Goal: Task Accomplishment & Management: Manage account settings

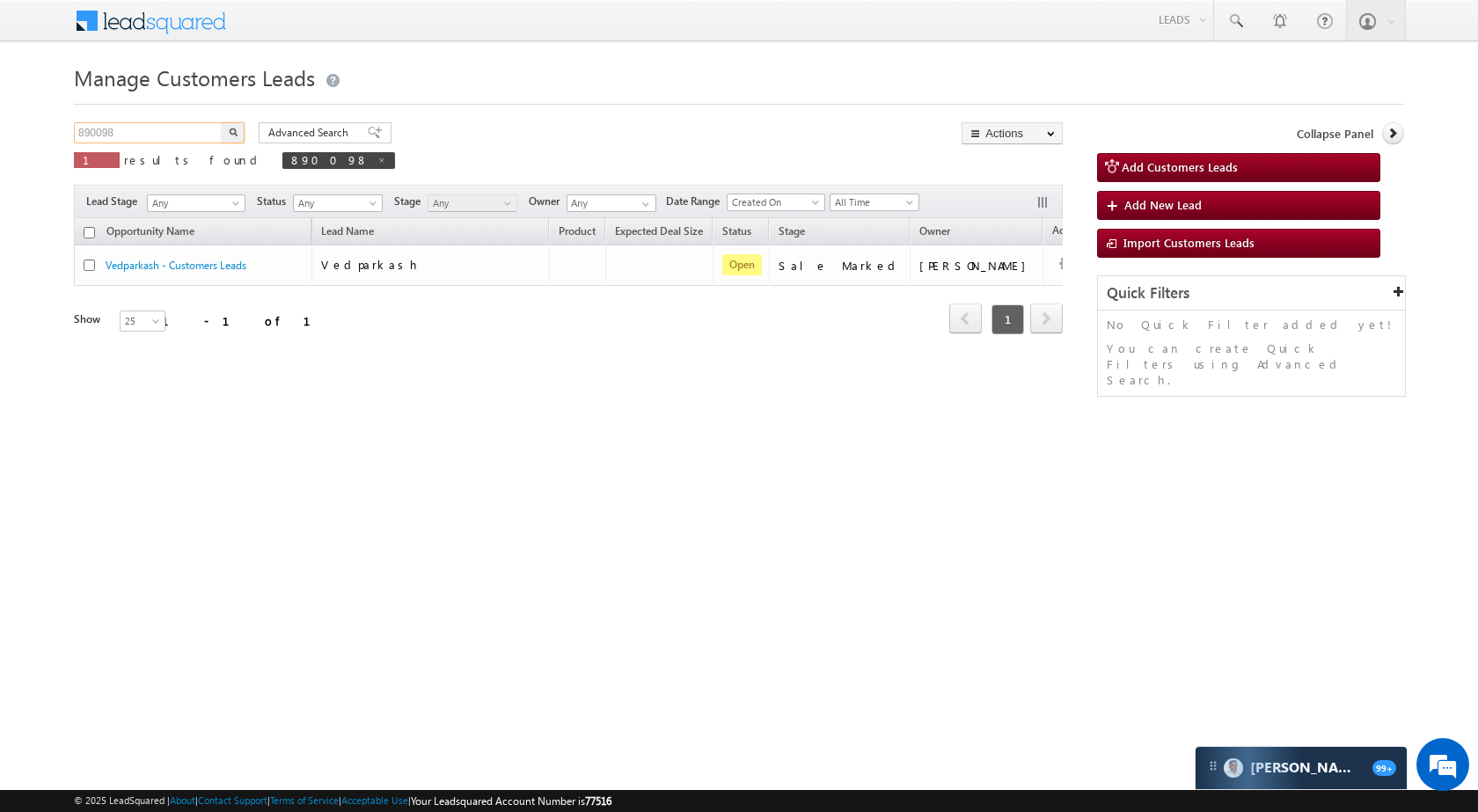
click at [206, 131] on input "890098" at bounding box center [149, 133] width 150 height 21
paste input "935954"
type input "935954"
click at [235, 129] on img "button" at bounding box center [233, 132] width 9 height 9
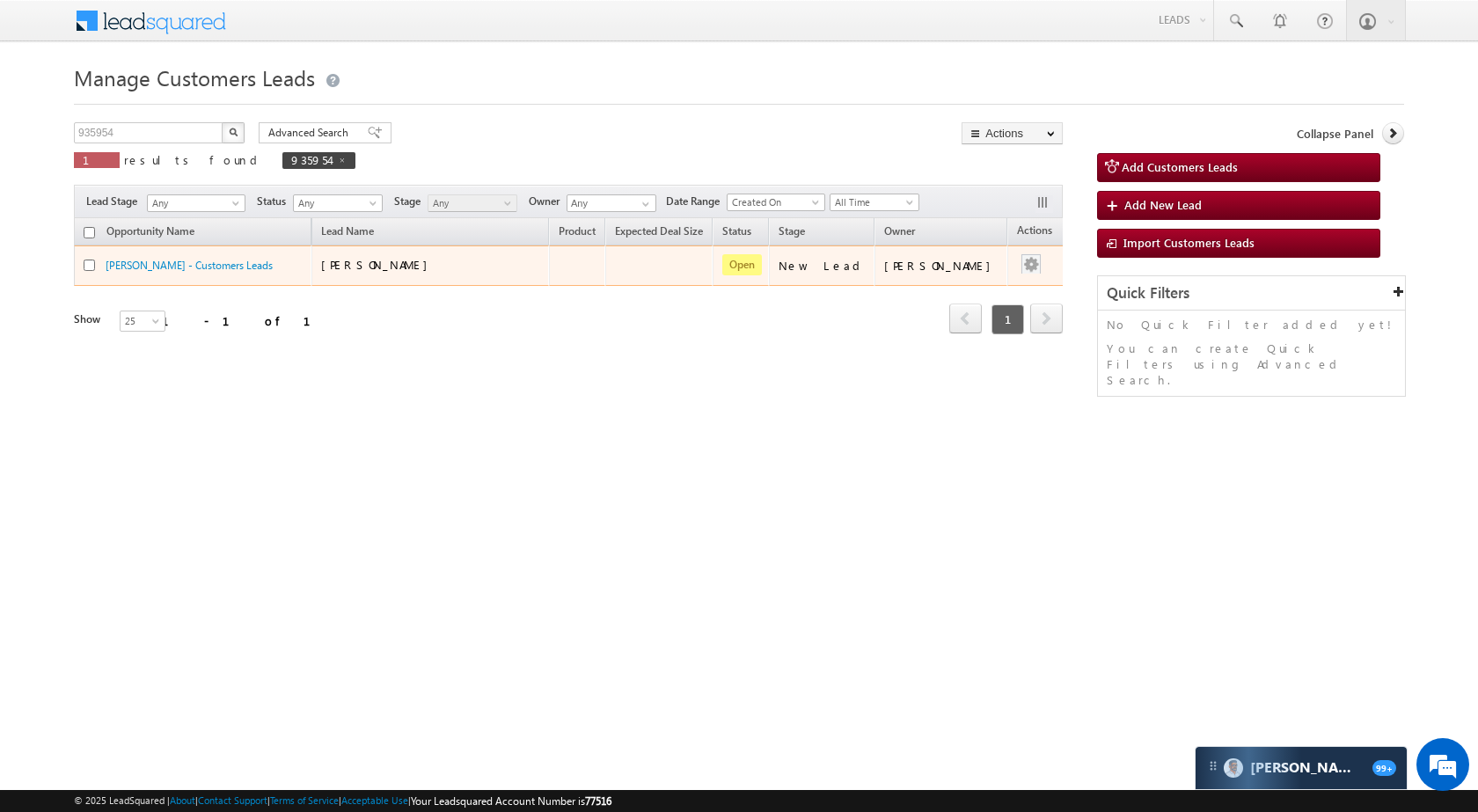
click at [1017, 275] on div at bounding box center [1031, 265] width 28 height 22
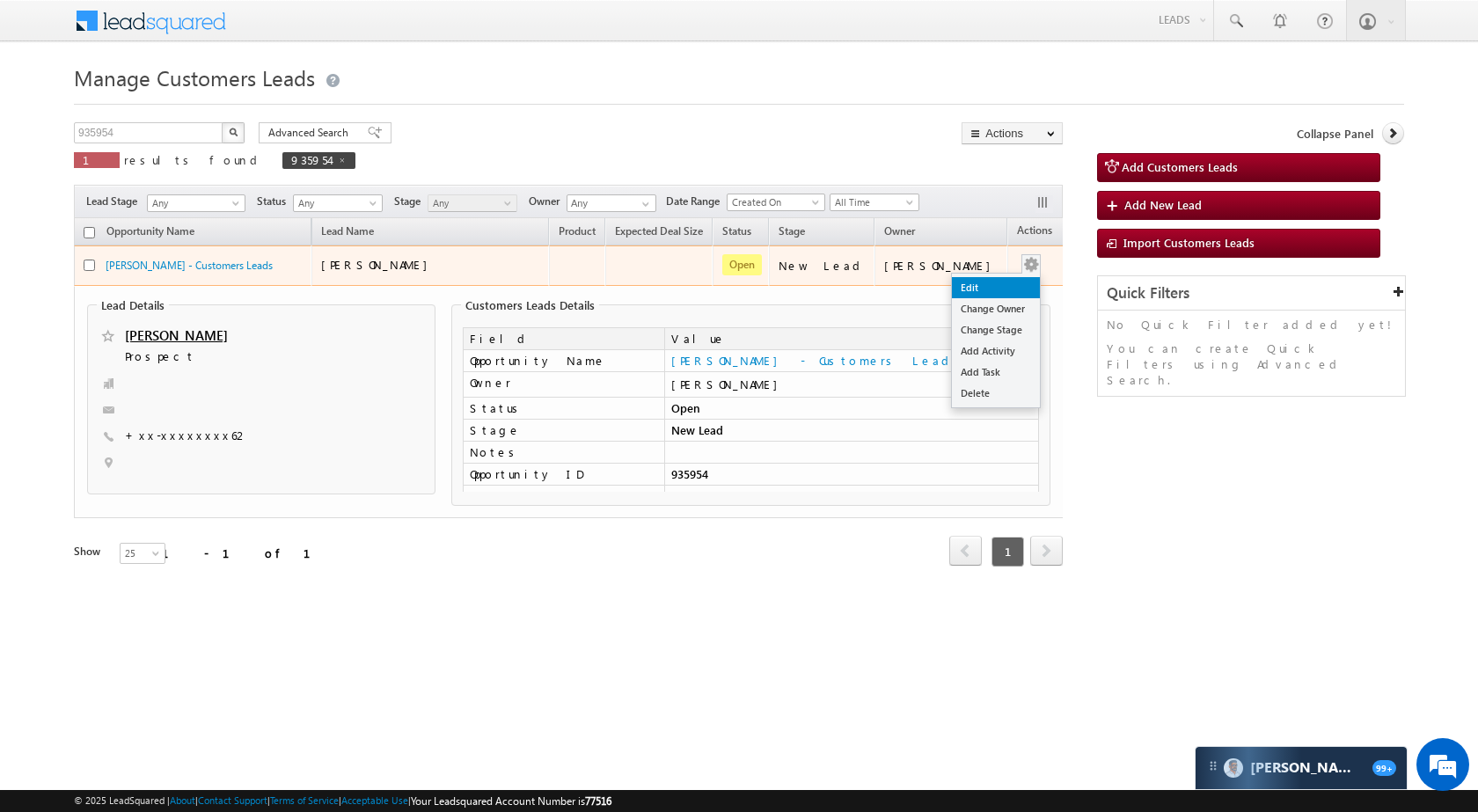
click at [990, 285] on link "Edit" at bounding box center [996, 288] width 88 height 21
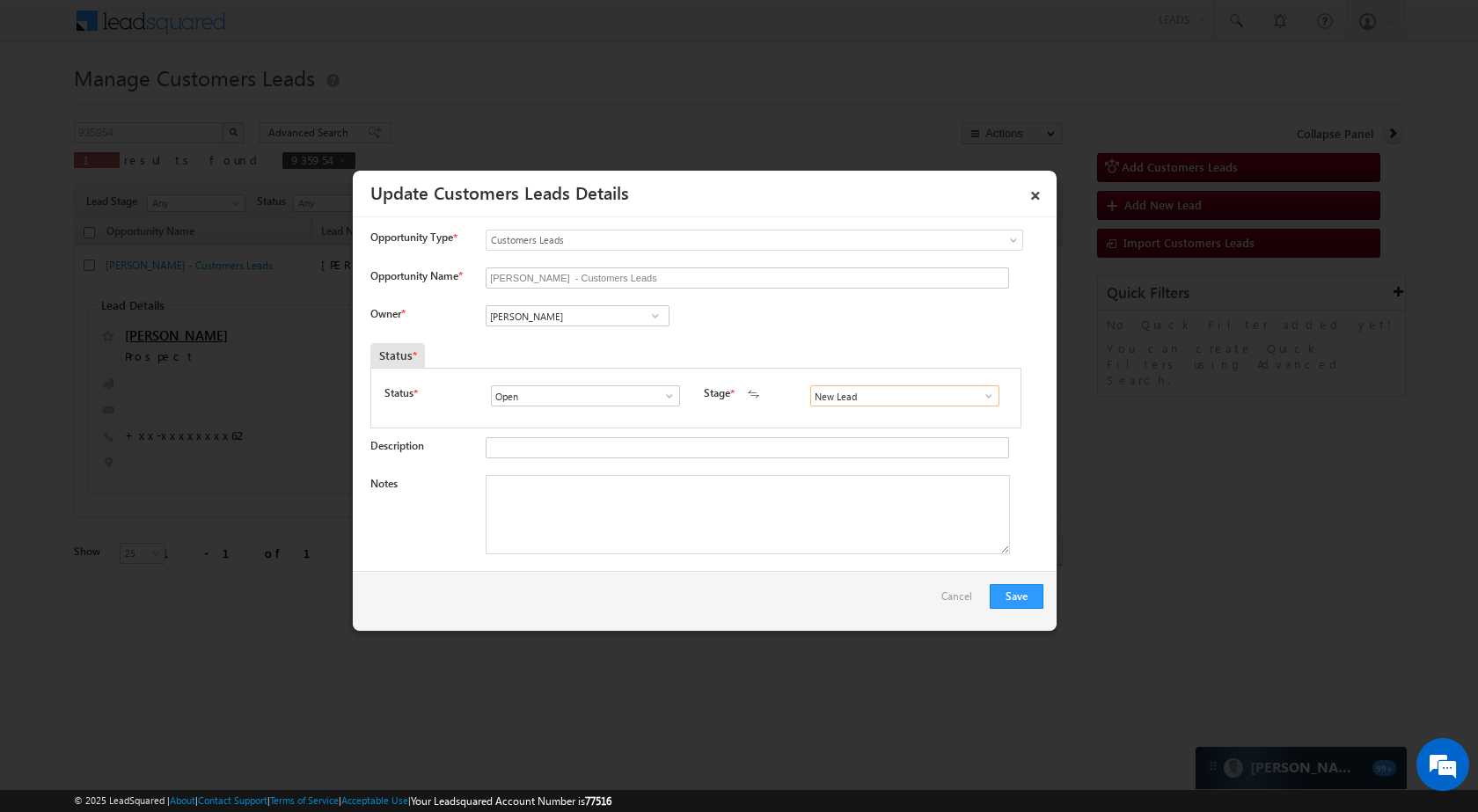
click at [880, 398] on input "New Lead" at bounding box center [905, 396] width 189 height 21
paste input "Vishal Ghorpade"
type input "Vishal Ghorpade"
click at [625, 314] on input "[PERSON_NAME]" at bounding box center [577, 316] width 184 height 21
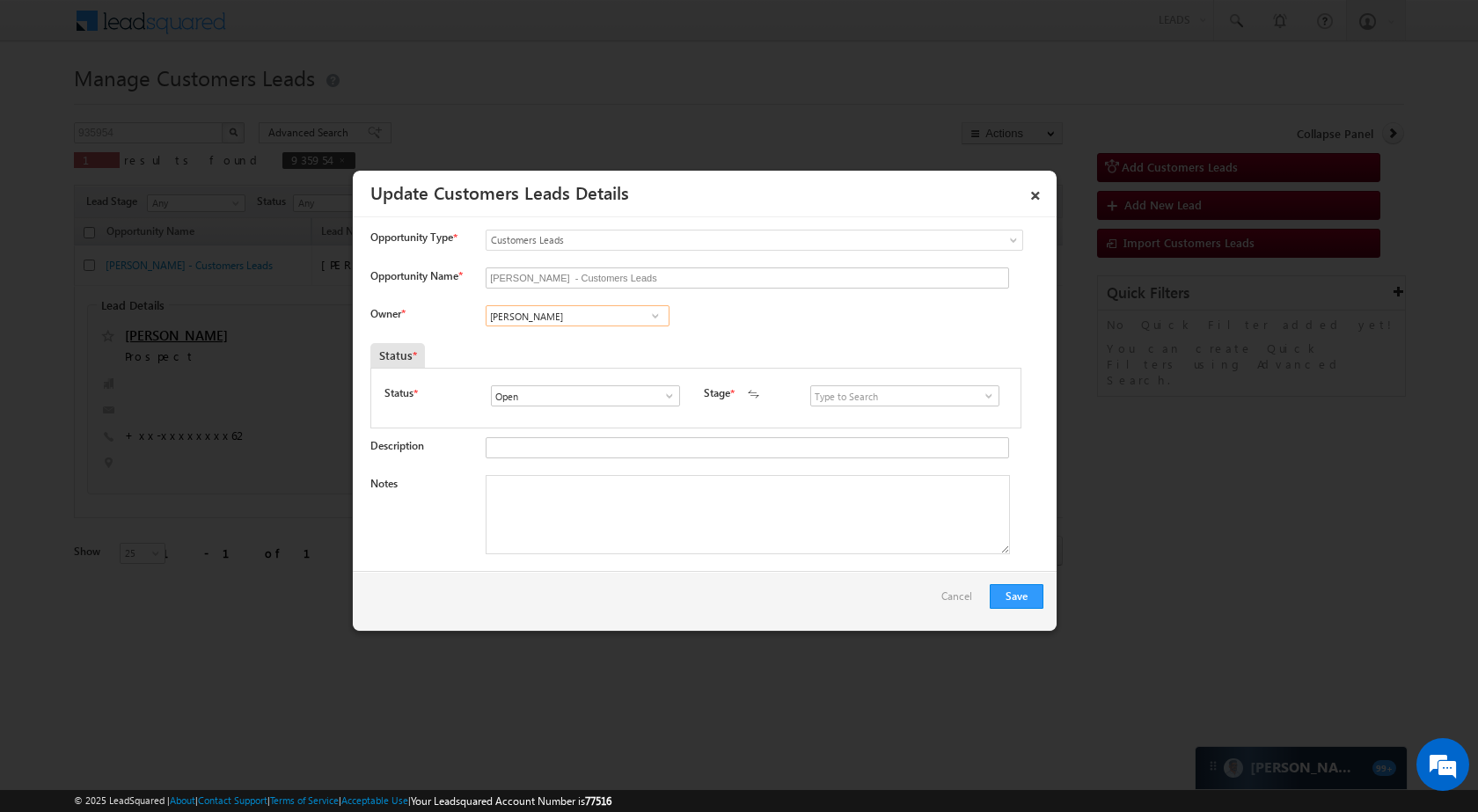
click at [625, 314] on input "[PERSON_NAME]" at bounding box center [577, 316] width 184 height 21
paste input "shal [PERSON_NAME]"
click at [629, 339] on link "[PERSON_NAME] [EMAIL_ADDRESS][DOMAIN_NAME]" at bounding box center [577, 343] width 184 height 33
type input "Vishal Ghorpade"
click at [985, 394] on span at bounding box center [989, 396] width 18 height 14
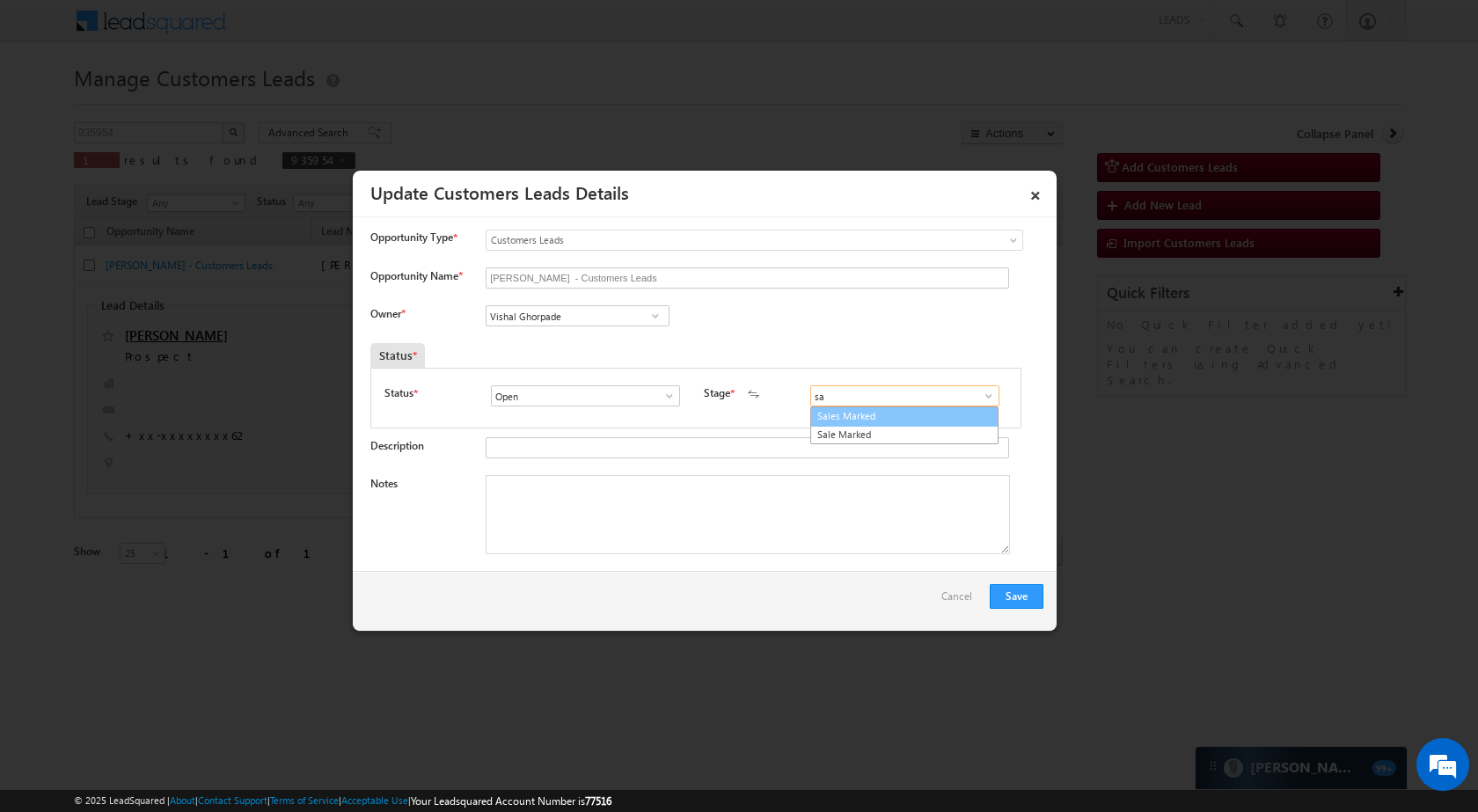
click at [931, 406] on ul "Sales Marked Sale Marked" at bounding box center [904, 425] width 188 height 38
click at [862, 418] on link "Sales Marked" at bounding box center [904, 416] width 188 height 20
type input "Sales Marked"
click at [1032, 601] on button "Save" at bounding box center [1016, 596] width 54 height 24
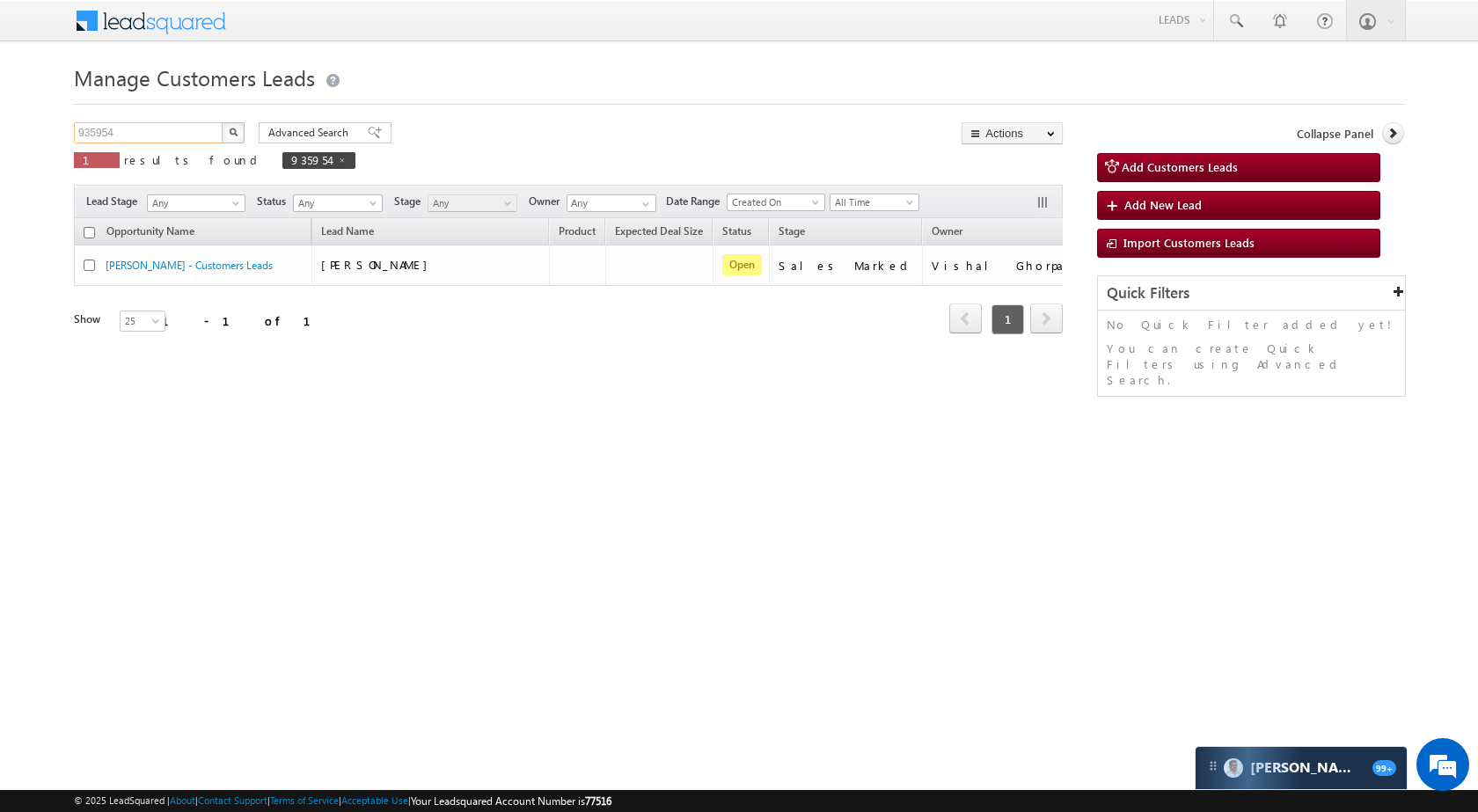
click at [153, 136] on input "935954" at bounding box center [149, 133] width 150 height 21
paste input "764088"
type input "764088"
click at [223, 128] on button "button" at bounding box center [232, 133] width 22 height 21
